Goal: Information Seeking & Learning: Learn about a topic

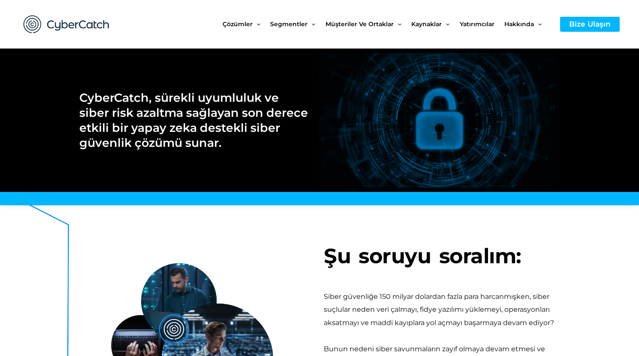
drag, startPoint x: 38, startPoint y: 248, endPoint x: 452, endPoint y: 234, distance: 414.2
click at [452, 234] on div at bounding box center [442, 224] width 236 height 21
click at [428, 277] on div at bounding box center [442, 279] width 236 height 4
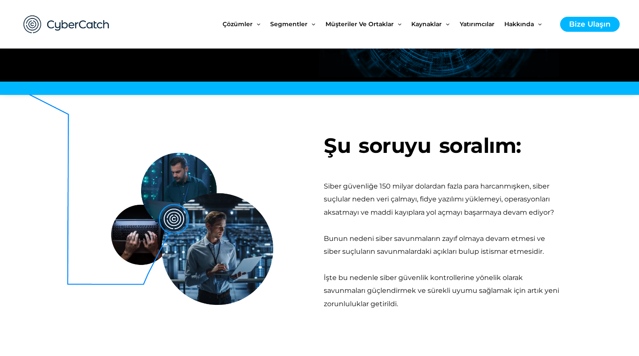
scroll to position [129, 0]
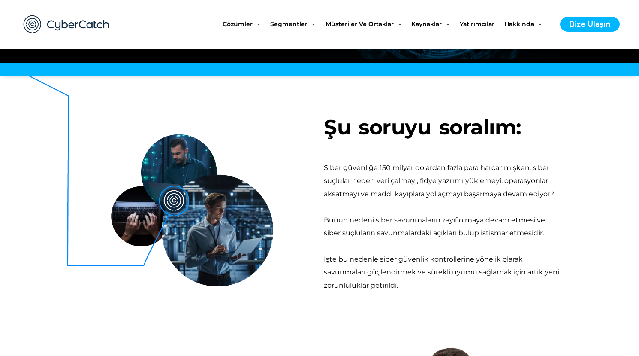
click at [378, 205] on div at bounding box center [442, 206] width 236 height 13
click at [322, 207] on div "Şu soruyu soralım: Siber güvenliğe 150 milyar dolardan fazla para harcanmışken,…" at bounding box center [442, 203] width 245 height 245
click at [260, 207] on img at bounding box center [151, 181] width 244 height 210
click at [205, 218] on img at bounding box center [151, 181] width 244 height 210
drag, startPoint x: 445, startPoint y: 203, endPoint x: 363, endPoint y: 195, distance: 82.4
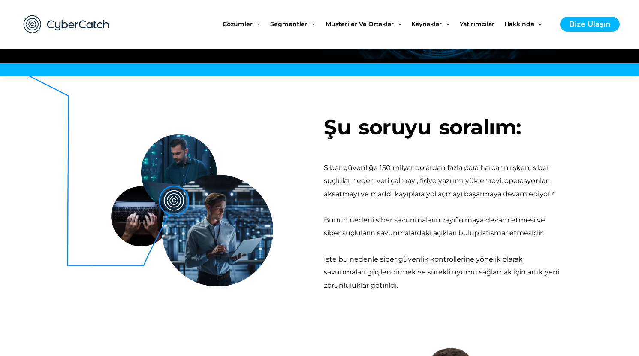
click at [363, 194] on font "Siber güvenliğe 150 milyar dolardan fazla para harcanmışken, siber suçlular ned…" at bounding box center [439, 180] width 230 height 34
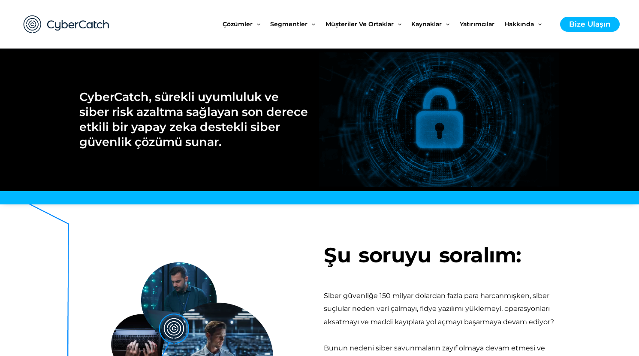
scroll to position [214, 0]
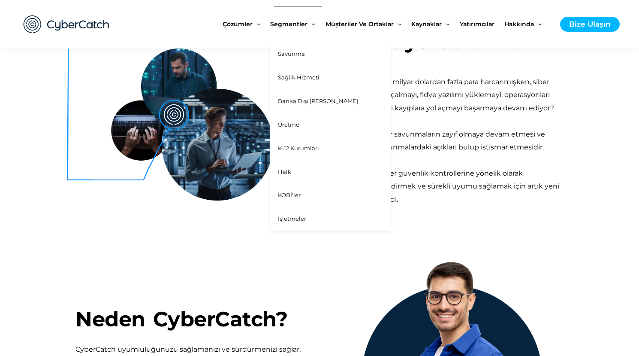
click at [291, 49] on link "Savunma" at bounding box center [330, 54] width 121 height 24
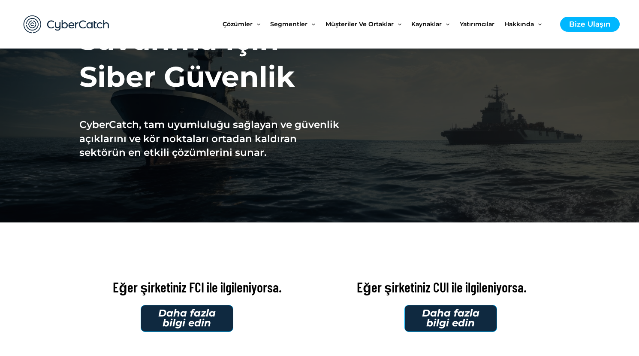
scroll to position [86, 0]
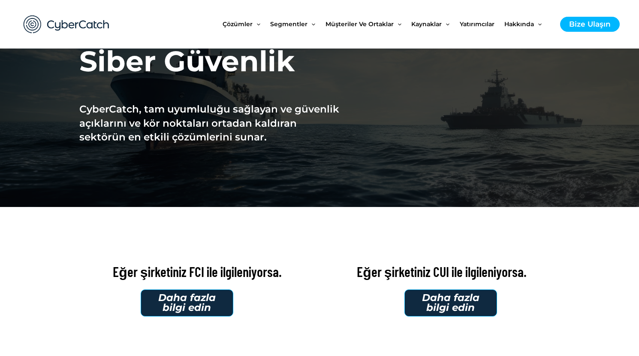
click at [126, 227] on div at bounding box center [320, 227] width 458 height 13
drag, startPoint x: 387, startPoint y: 220, endPoint x: 377, endPoint y: 223, distance: 10.9
drag, startPoint x: 377, startPoint y: 223, endPoint x: 266, endPoint y: 231, distance: 111.0
click at [263, 233] on div at bounding box center [320, 227] width 458 height 13
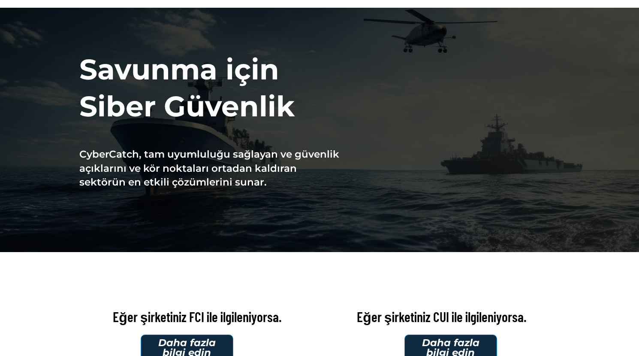
scroll to position [0, 0]
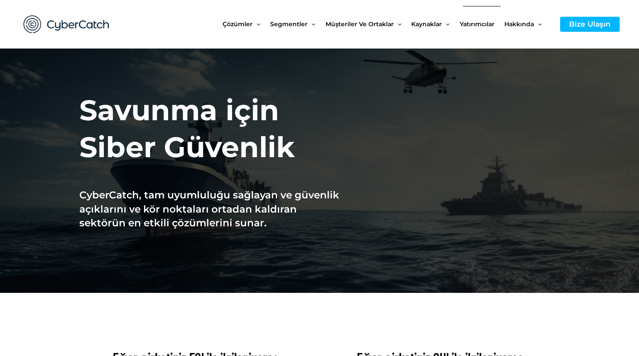
click at [474, 25] on font "Yatırımcılar" at bounding box center [477, 24] width 35 height 8
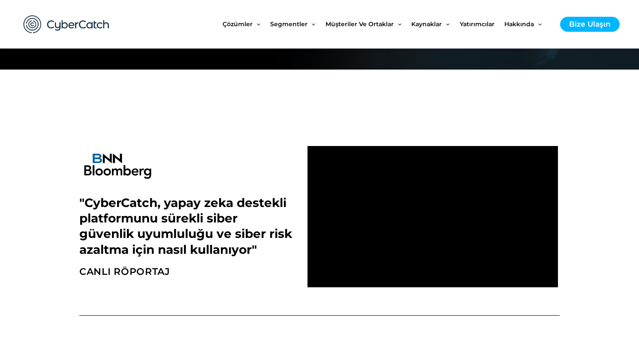
scroll to position [300, 0]
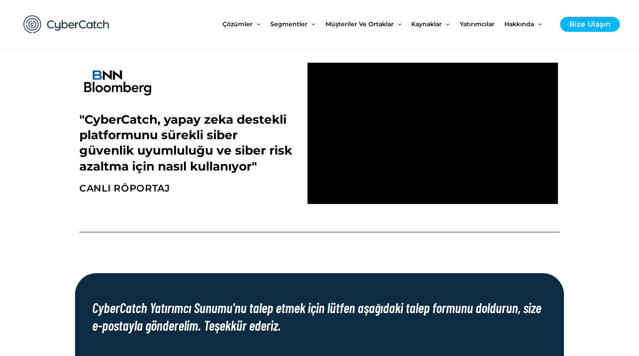
click at [205, 192] on h2 "CANLI RÖPORTAJ" at bounding box center [189, 188] width 220 height 12
drag, startPoint x: 199, startPoint y: 85, endPoint x: 139, endPoint y: 89, distance: 60.6
click at [133, 89] on img at bounding box center [117, 83] width 77 height 40
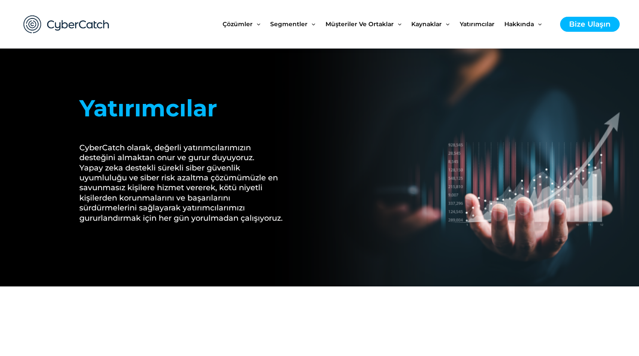
scroll to position [0, 0]
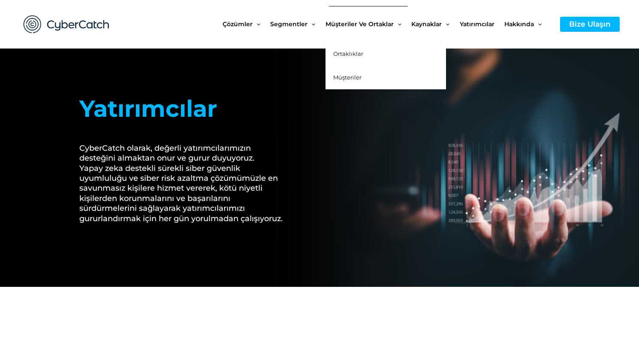
click at [350, 53] on font "Ortaklıklar" at bounding box center [348, 53] width 30 height 7
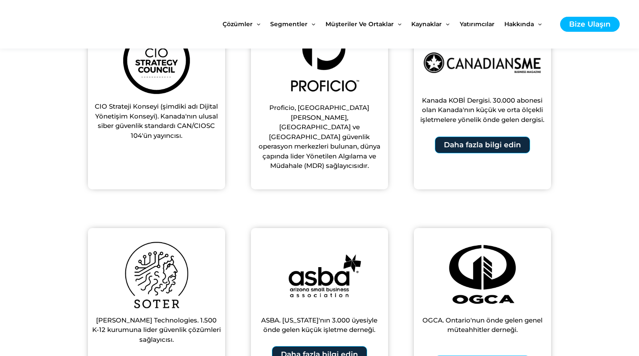
scroll to position [429, 0]
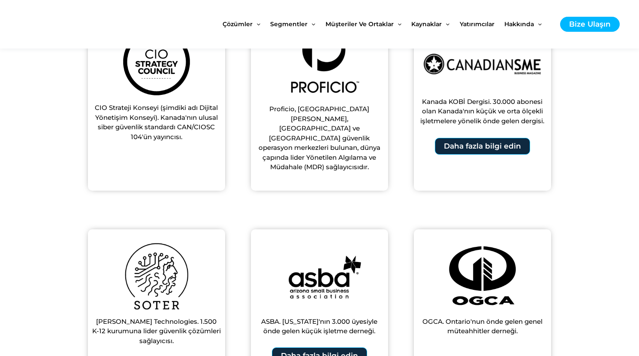
drag, startPoint x: 41, startPoint y: 145, endPoint x: 47, endPoint y: 147, distance: 6.0
click at [45, 146] on section "CIO Strateji Konseyi (şimdiki adı Dijital Yönetişim Konseyi). Kanada'nın ulusal…" at bounding box center [319, 104] width 639 height 213
drag, startPoint x: 54, startPoint y: 175, endPoint x: 52, endPoint y: 167, distance: 7.5
drag, startPoint x: 52, startPoint y: 167, endPoint x: 188, endPoint y: 107, distance: 148.4
click at [34, 123] on section "CIO Strateji Konseyi (şimdiki adı Dijital Yönetişim Konseyi). Kanada'nın ulusal…" at bounding box center [319, 104] width 639 height 213
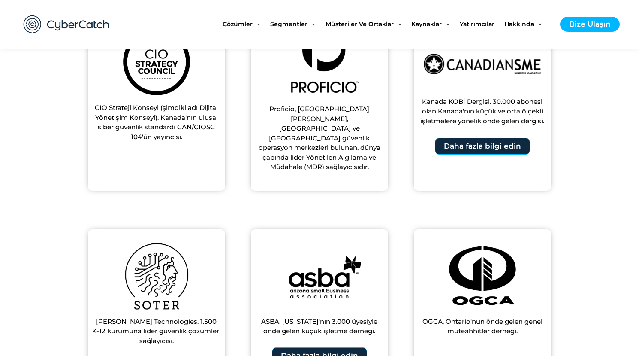
drag, startPoint x: 554, startPoint y: 132, endPoint x: 558, endPoint y: 124, distance: 9.0
drag, startPoint x: 558, startPoint y: 124, endPoint x: 582, endPoint y: 133, distance: 25.1
click at [569, 94] on section "CIO Strateji Konseyi (şimdiki adı Dijital Yönetişim Konseyi). Kanada'nın ulusal…" at bounding box center [319, 104] width 639 height 213
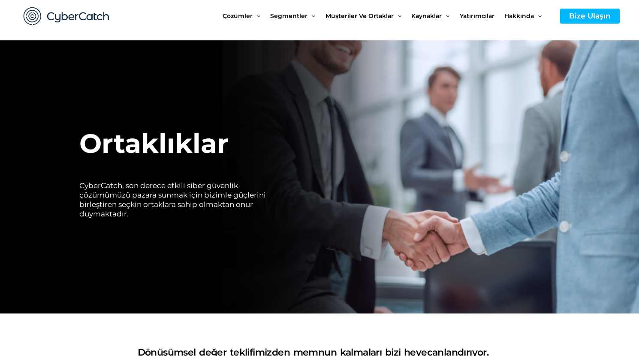
scroll to position [0, 0]
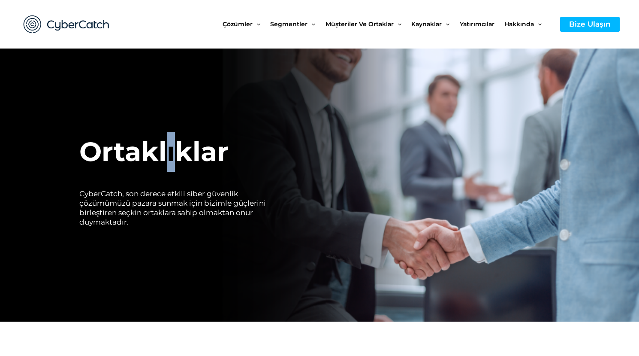
drag, startPoint x: 269, startPoint y: 141, endPoint x: 171, endPoint y: 121, distance: 100.1
click at [171, 121] on div "Ortaklıklar CyberCatch, son derece etkili siber güvenlik çözümümüzü pazara sunm…" at bounding box center [182, 184] width 215 height 273
click at [124, 109] on div at bounding box center [182, 84] width 206 height 62
click at [68, 172] on section "Ortaklıklar CyberCatch, son derece etkili siber güvenlik çözümümüzü pazara sunm…" at bounding box center [319, 184] width 639 height 273
